Goal: Navigation & Orientation: Find specific page/section

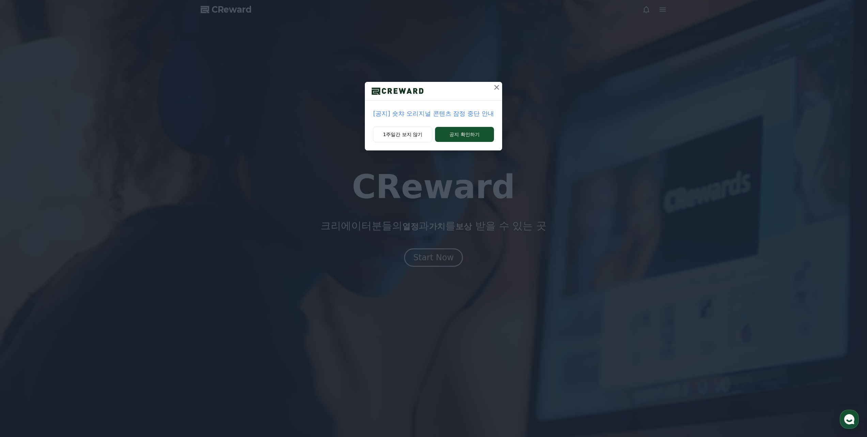
click at [495, 89] on icon at bounding box center [497, 87] width 8 height 8
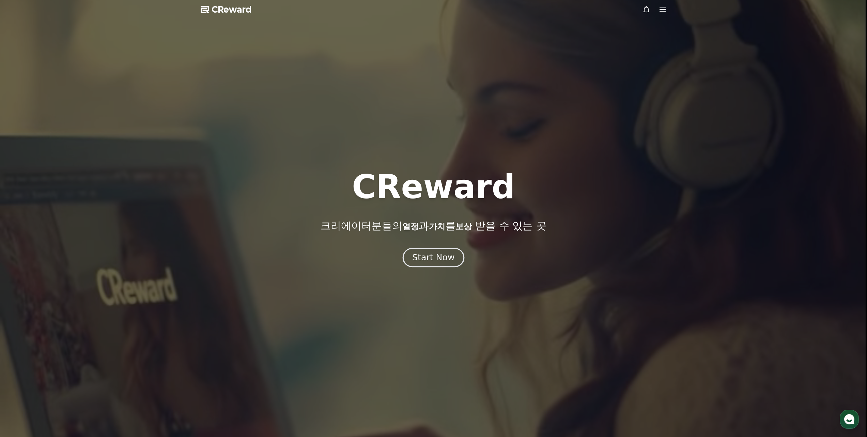
click at [441, 254] on div "Start Now" at bounding box center [433, 258] width 42 height 12
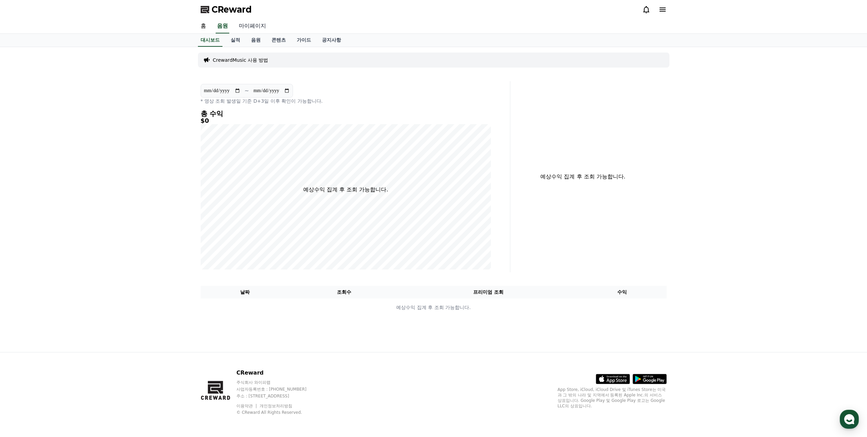
click at [260, 24] on link "마이페이지" at bounding box center [252, 26] width 38 height 14
select select "**********"
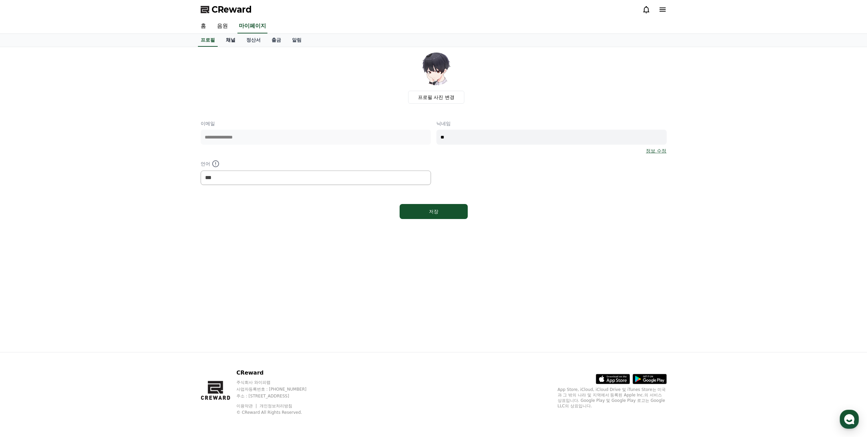
click at [231, 36] on link "채널" at bounding box center [231, 40] width 20 height 13
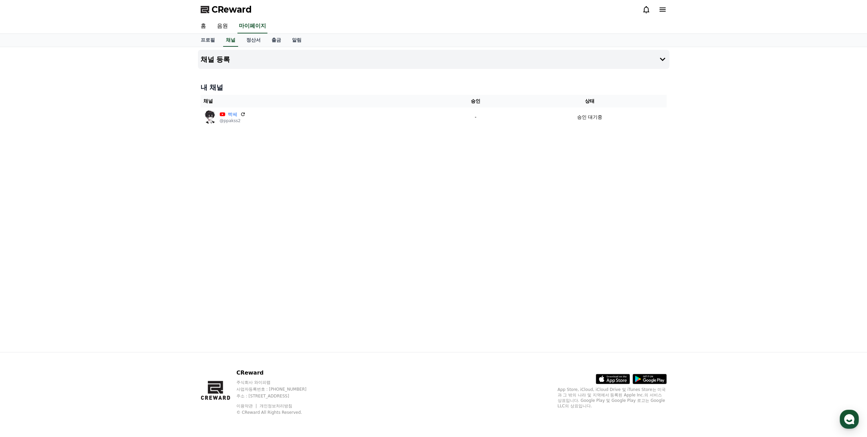
click at [662, 10] on icon at bounding box center [663, 9] width 8 height 8
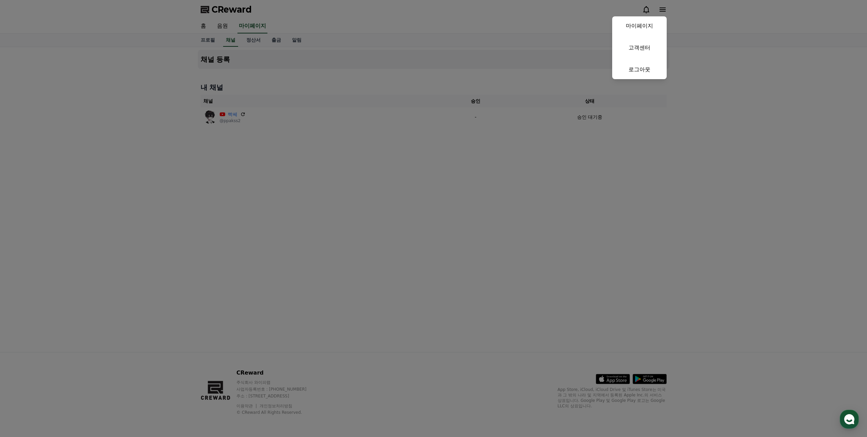
click at [428, 54] on button "close" at bounding box center [433, 218] width 867 height 437
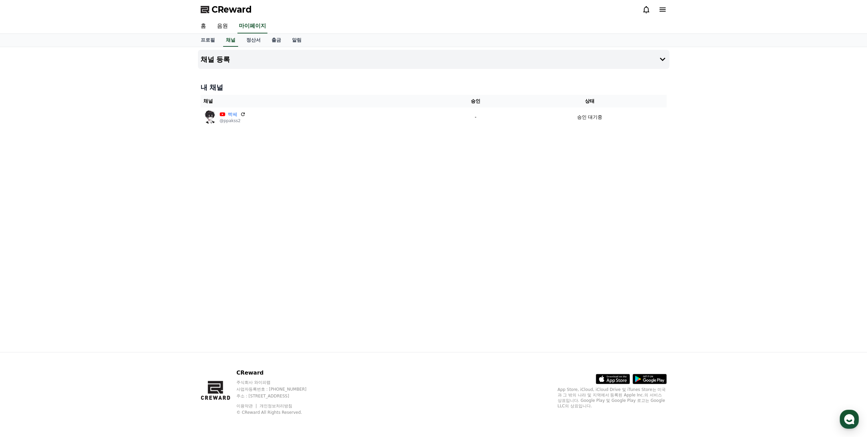
click at [647, 10] on icon at bounding box center [646, 9] width 8 height 8
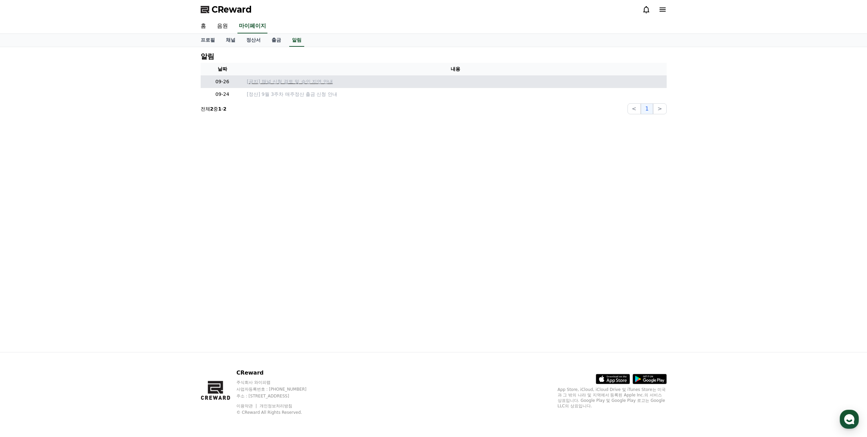
click at [312, 81] on p "[공지] 채널 신청 검토 및 승인 지연 안내" at bounding box center [455, 81] width 417 height 7
